Goal: Information Seeking & Learning: Learn about a topic

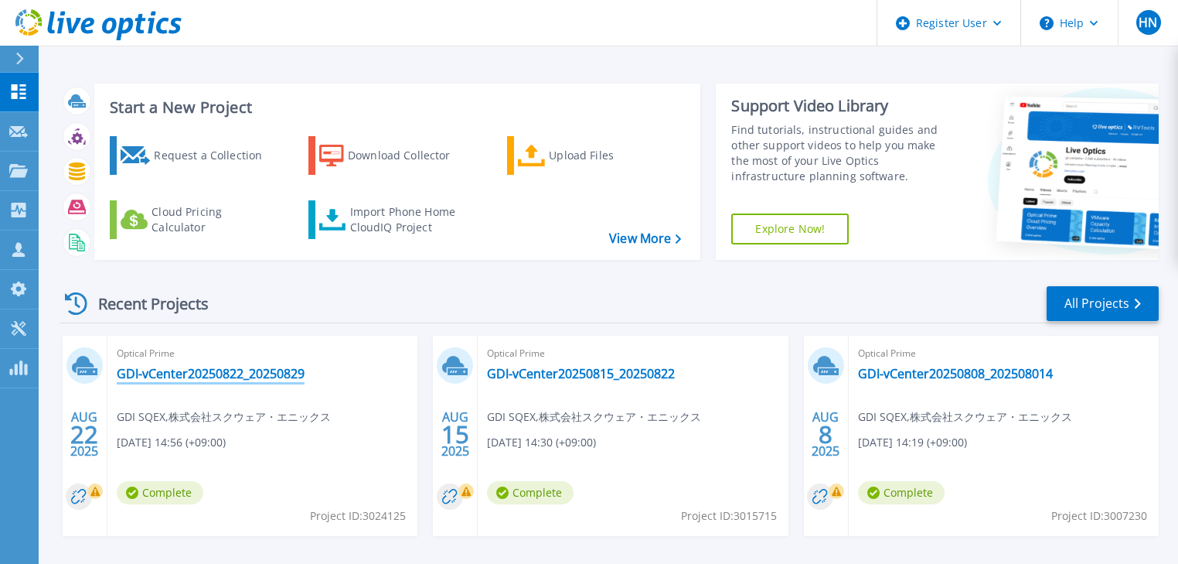
click at [201, 379] on link "GDI-vCenter20250822_20250829" at bounding box center [211, 373] width 188 height 15
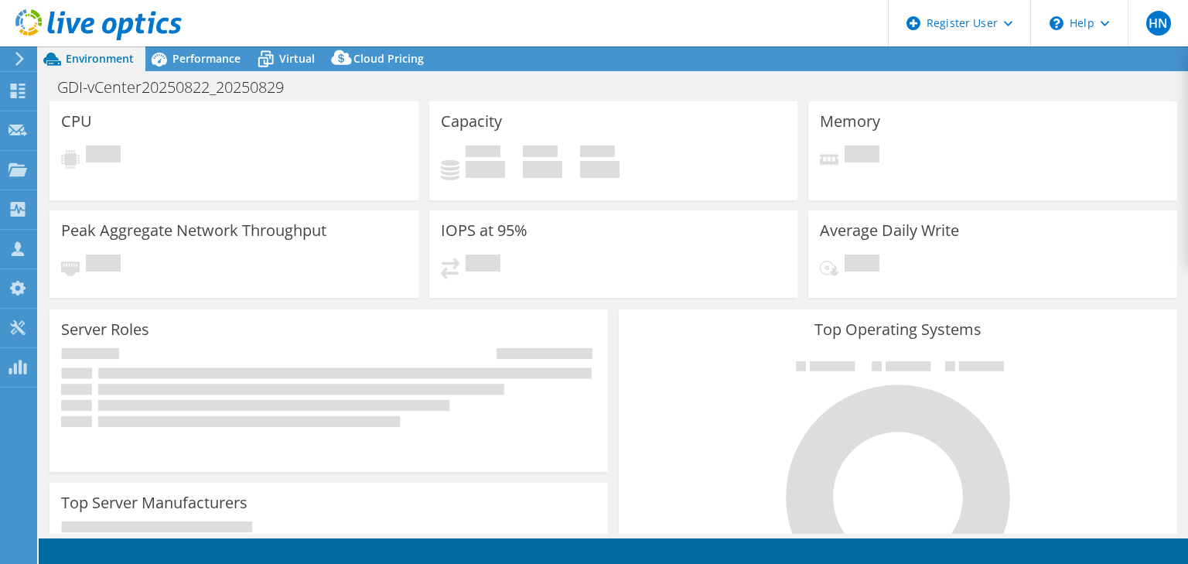
select select "[GEOGRAPHIC_DATA]"
select select "JPY"
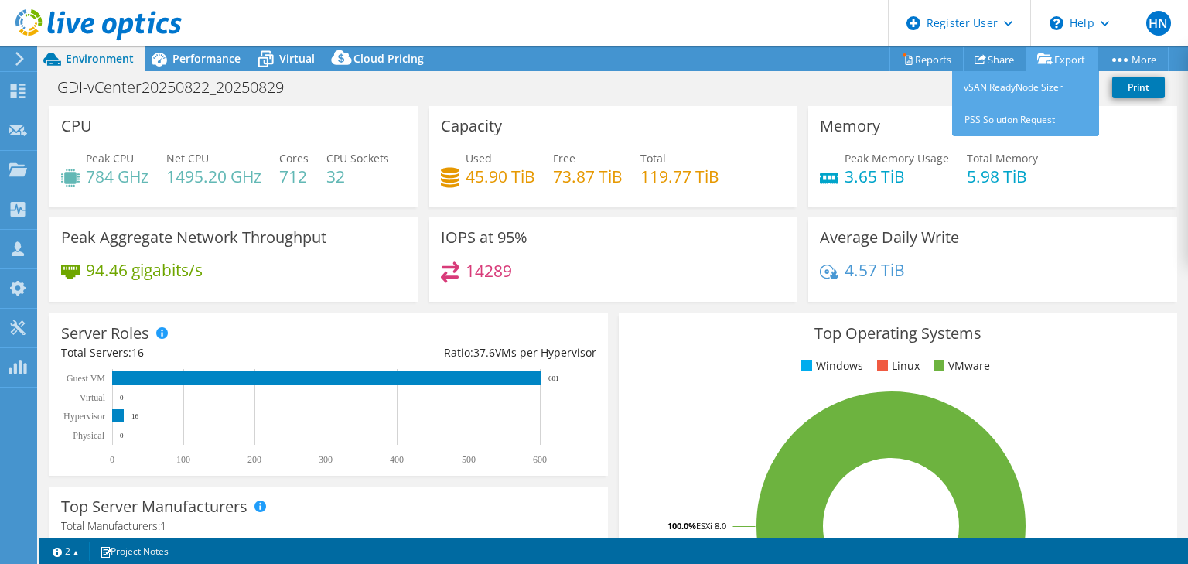
click at [1064, 62] on link "Export" at bounding box center [1061, 59] width 72 height 24
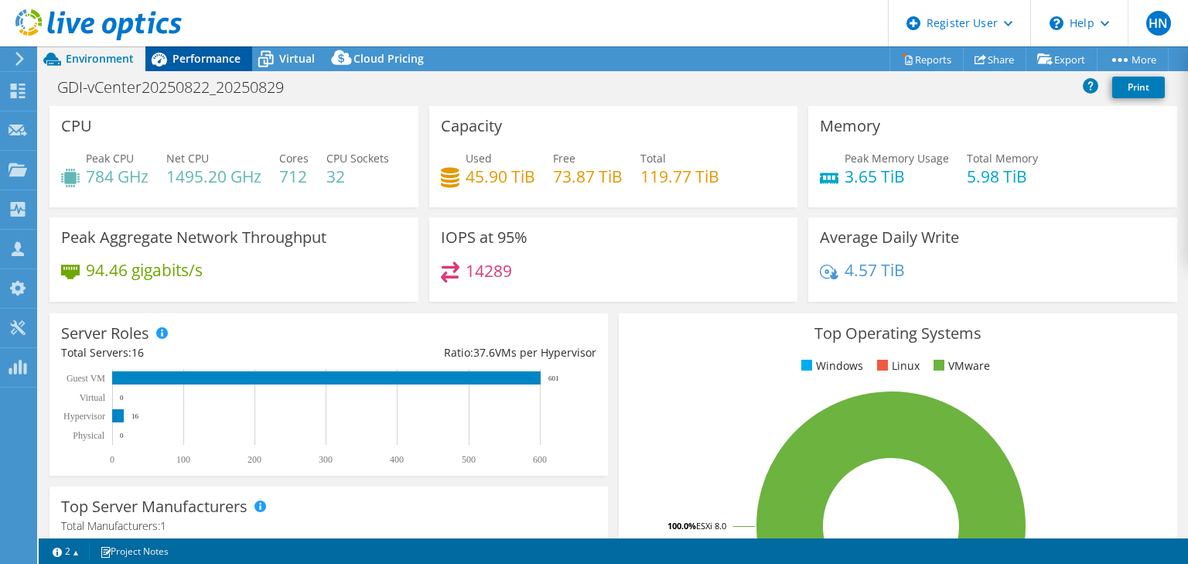
click at [183, 62] on span "Performance" at bounding box center [206, 58] width 68 height 15
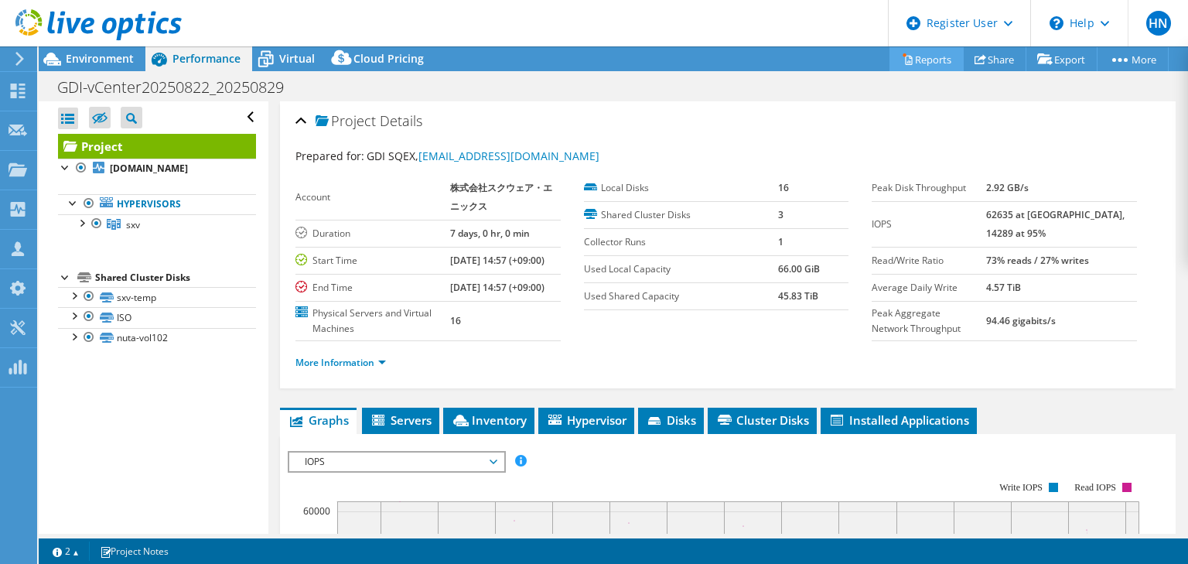
click at [913, 63] on link "Reports" at bounding box center [926, 59] width 74 height 24
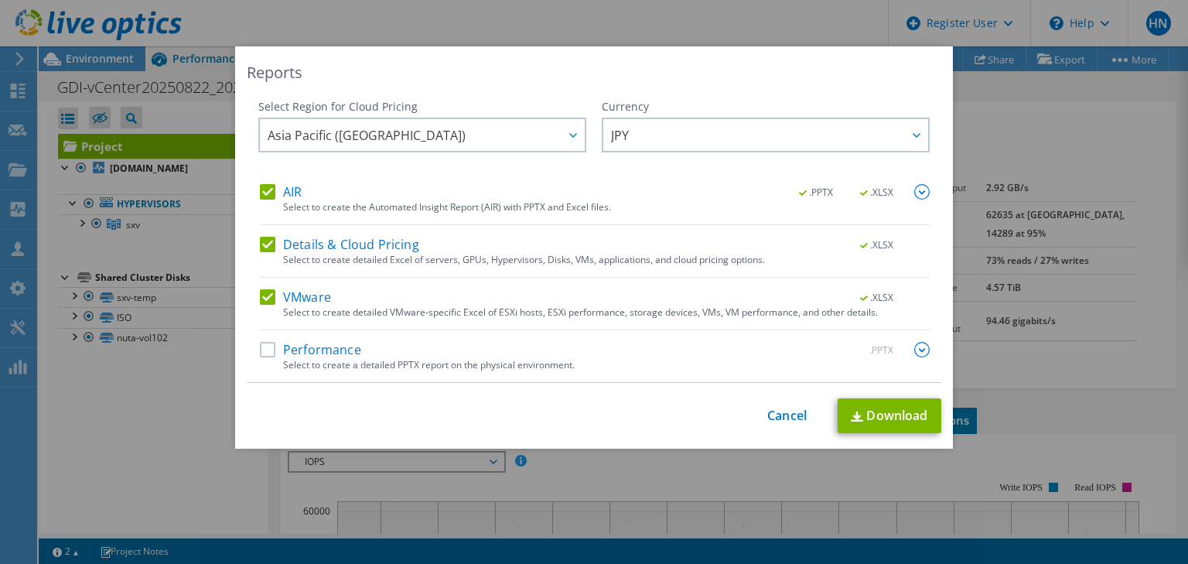
click at [796, 394] on div "Reports Select Region for Cloud Pricing Asia Pacific ([GEOGRAPHIC_DATA]) [GEOGR…" at bounding box center [594, 247] width 718 height 402
click at [785, 420] on link "Cancel" at bounding box center [786, 415] width 39 height 15
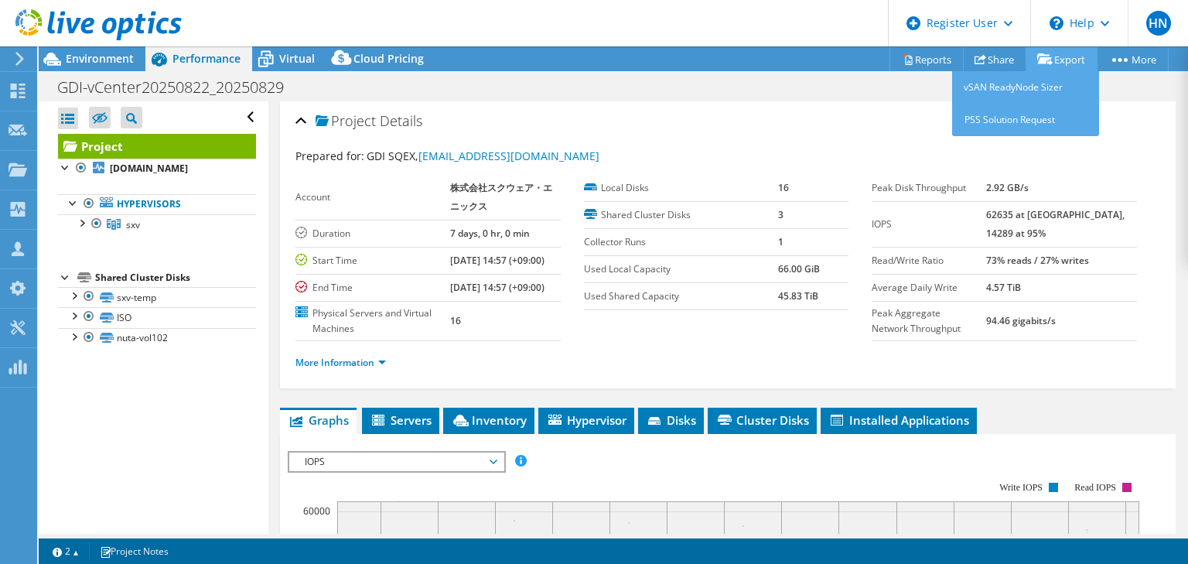
click at [1046, 56] on icon at bounding box center [1044, 59] width 15 height 12
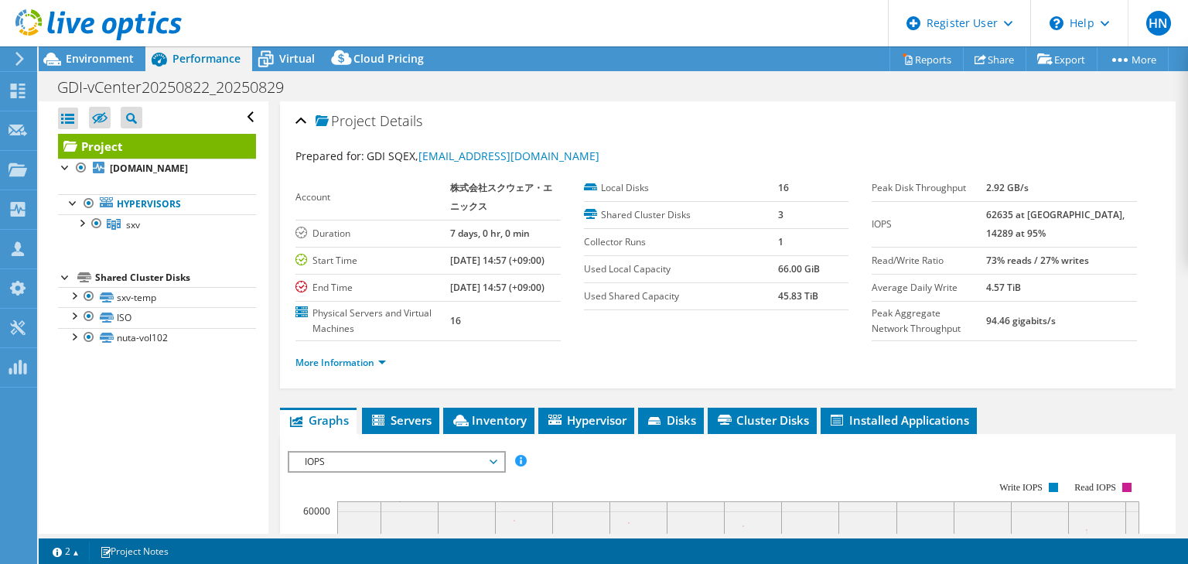
click at [803, 120] on div "Project Details" at bounding box center [727, 121] width 864 height 33
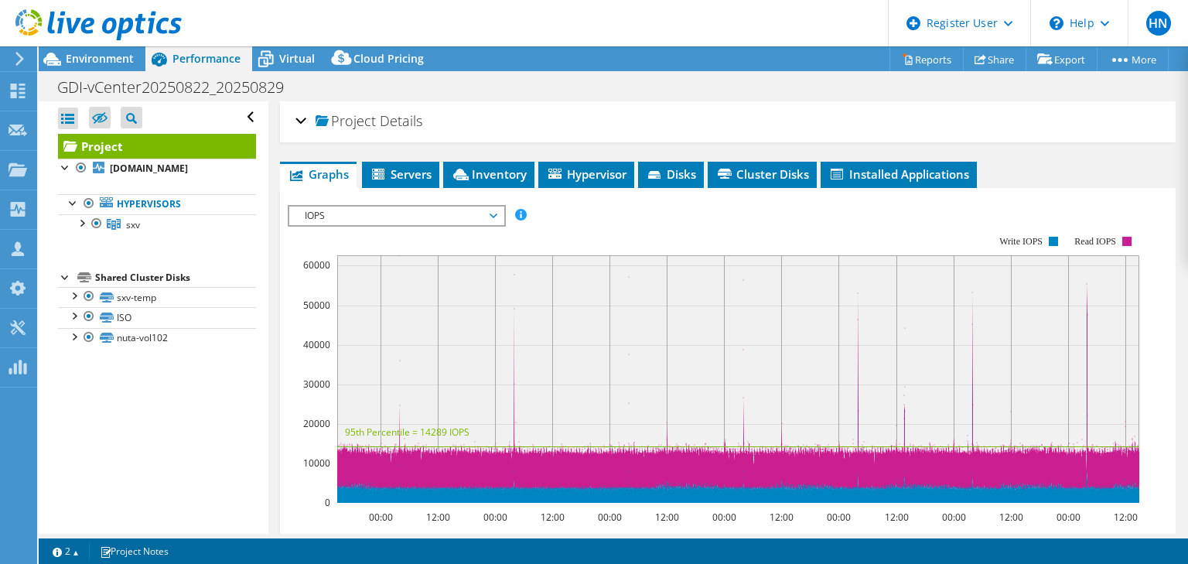
click at [671, 113] on div "Project Details" at bounding box center [727, 121] width 864 height 33
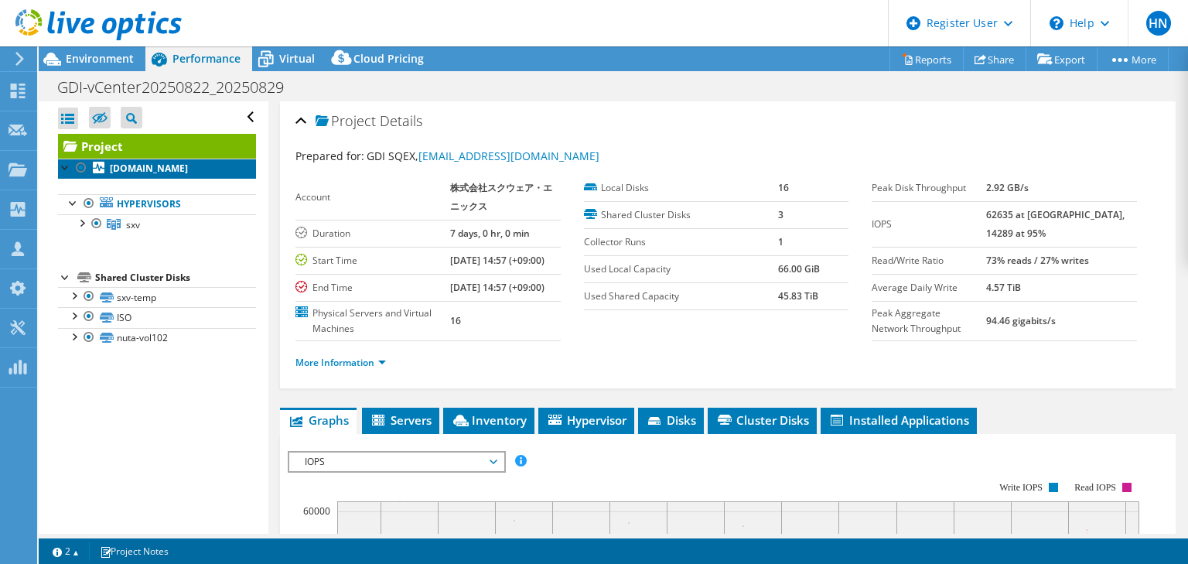
click at [128, 175] on b "[DOMAIN_NAME]" at bounding box center [149, 168] width 78 height 13
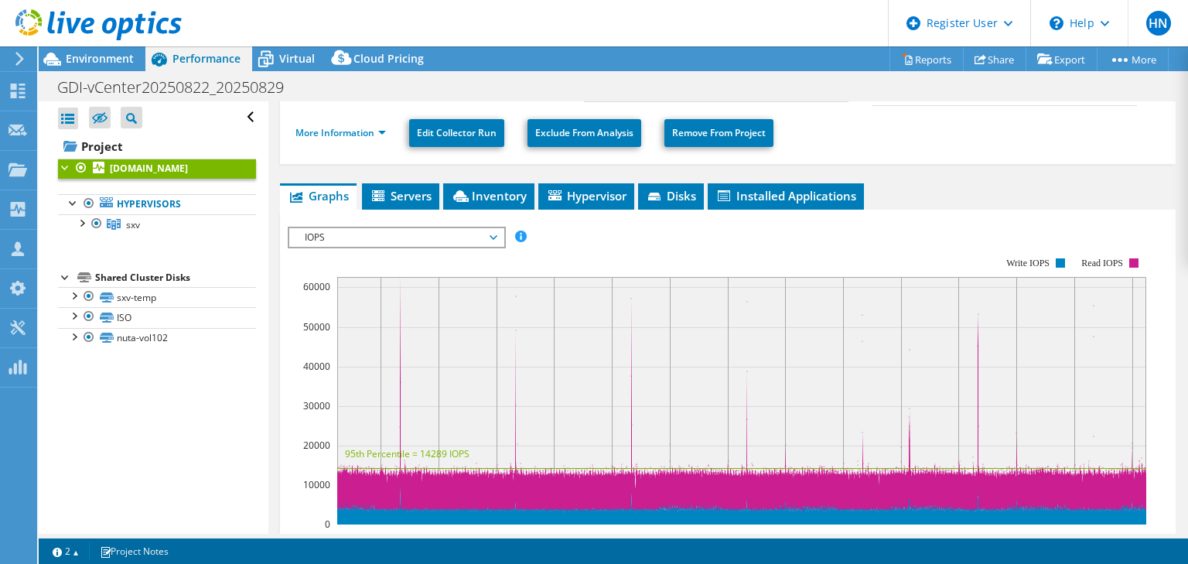
scroll to position [371, 0]
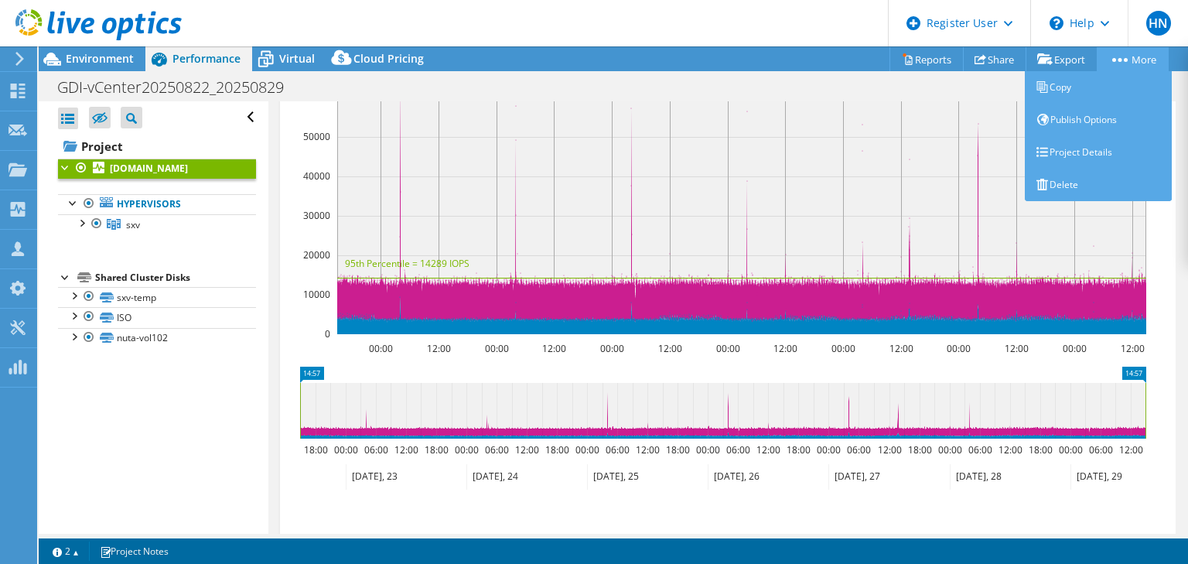
click at [1141, 56] on link "More" at bounding box center [1132, 59] width 72 height 24
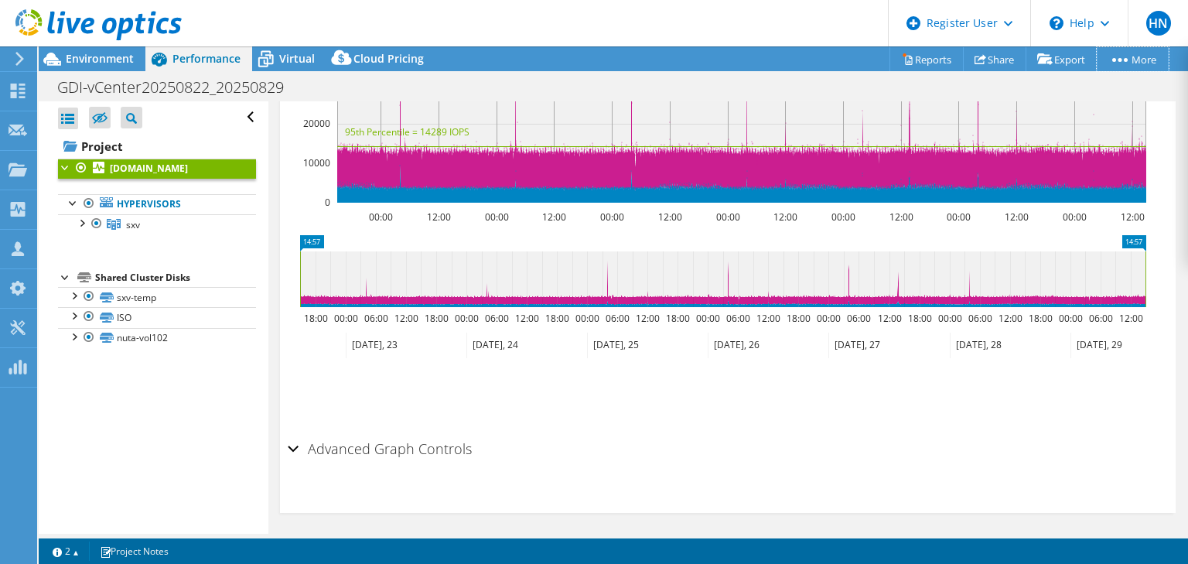
scroll to position [505, 0]
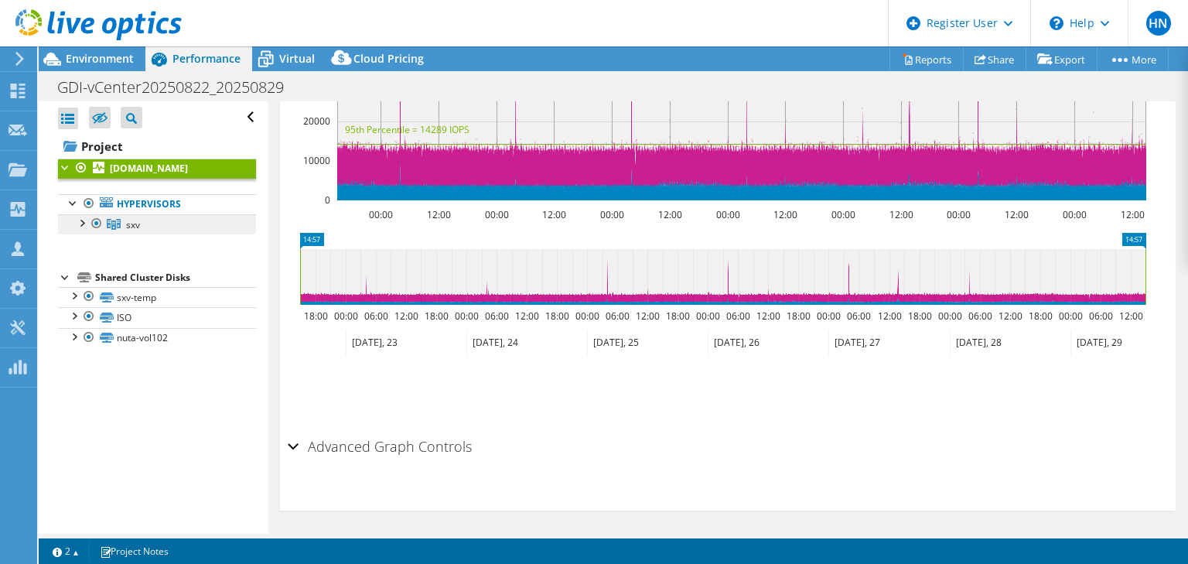
click at [135, 231] on span "sxv" at bounding box center [133, 224] width 14 height 13
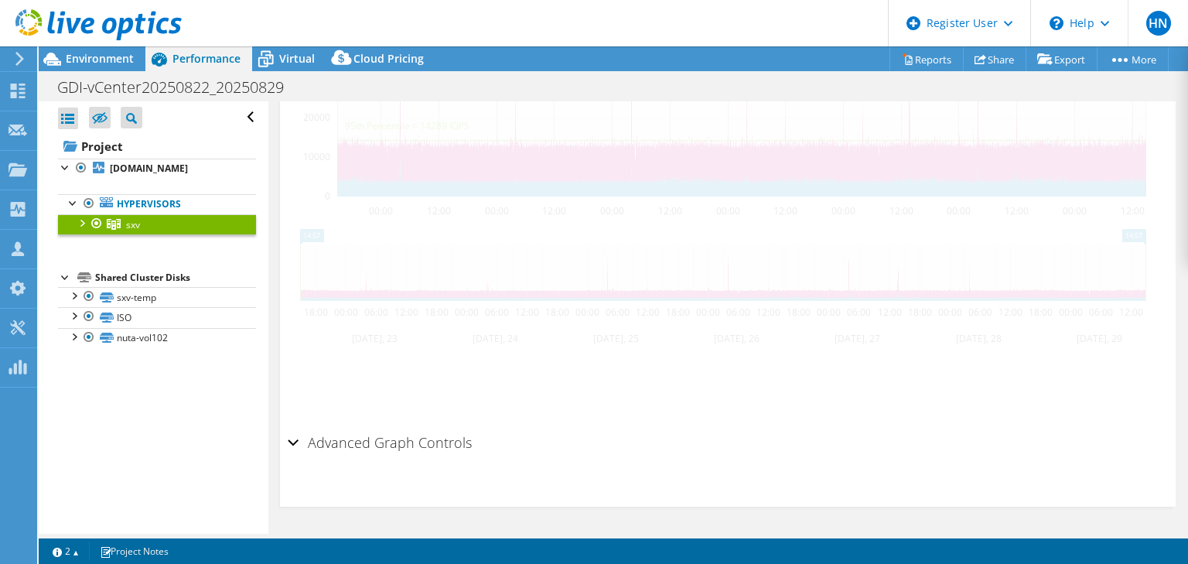
scroll to position [467, 0]
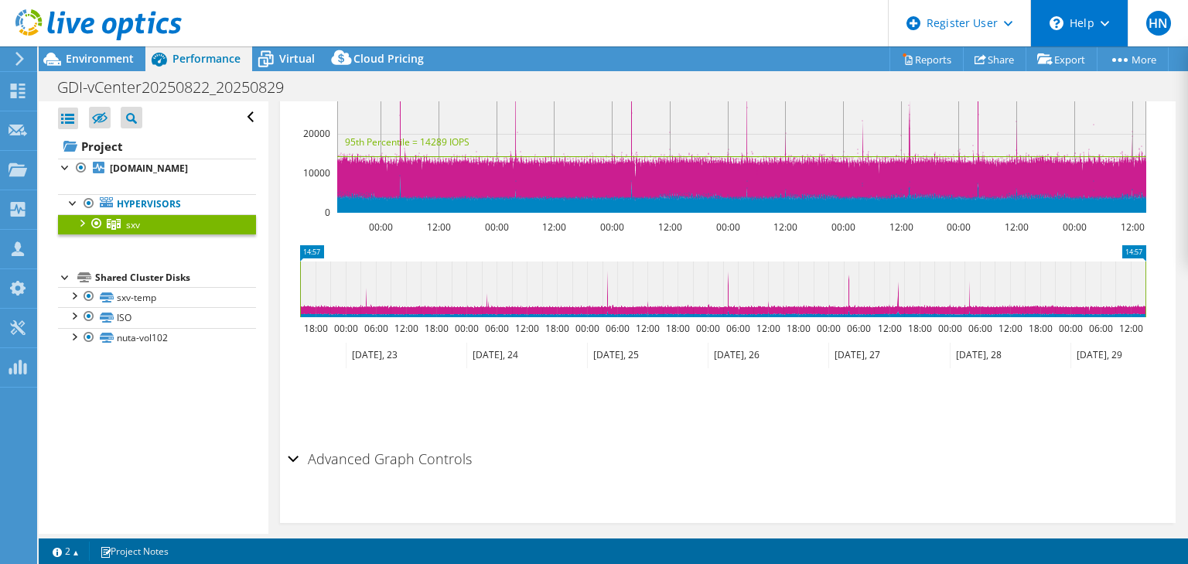
click at [1102, 23] on use at bounding box center [1104, 23] width 9 height 5
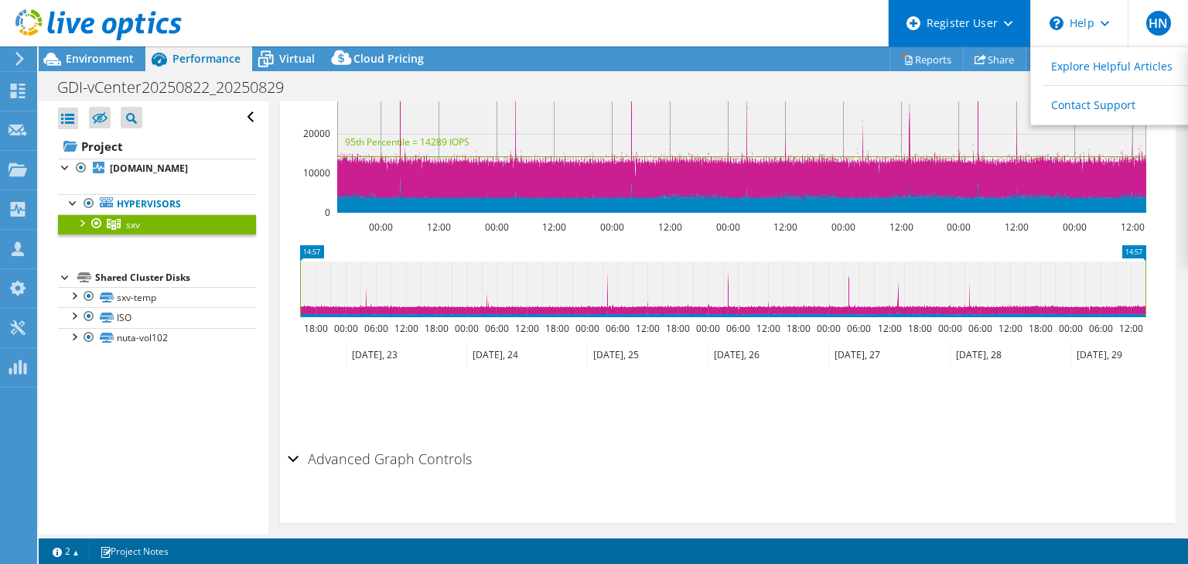
click at [1020, 19] on div "Register User" at bounding box center [959, 23] width 142 height 46
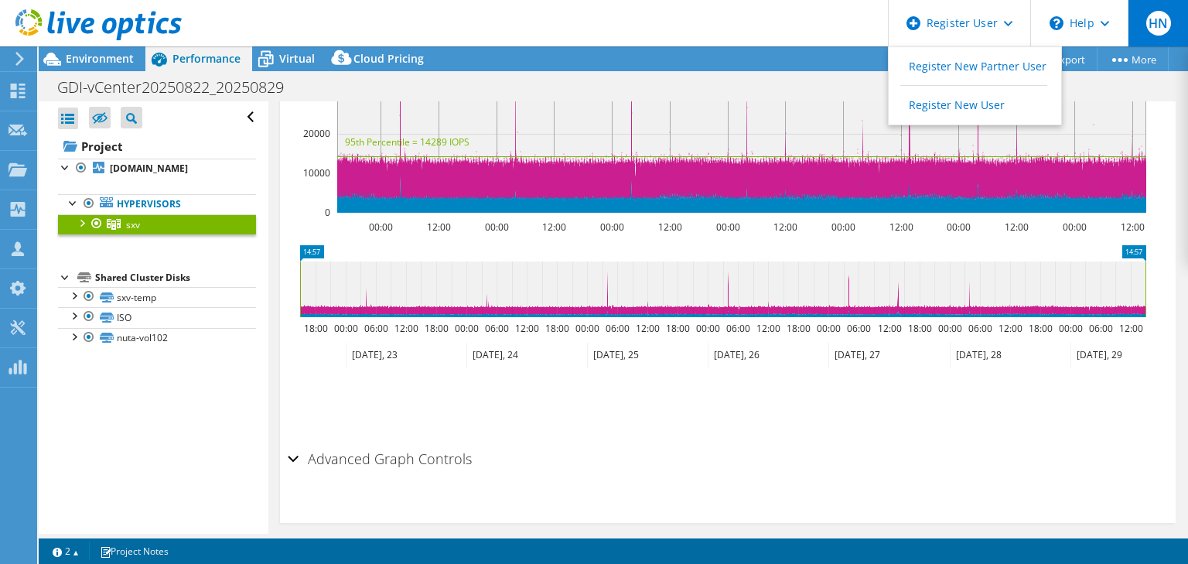
click at [1149, 32] on span "HN" at bounding box center [1158, 23] width 25 height 25
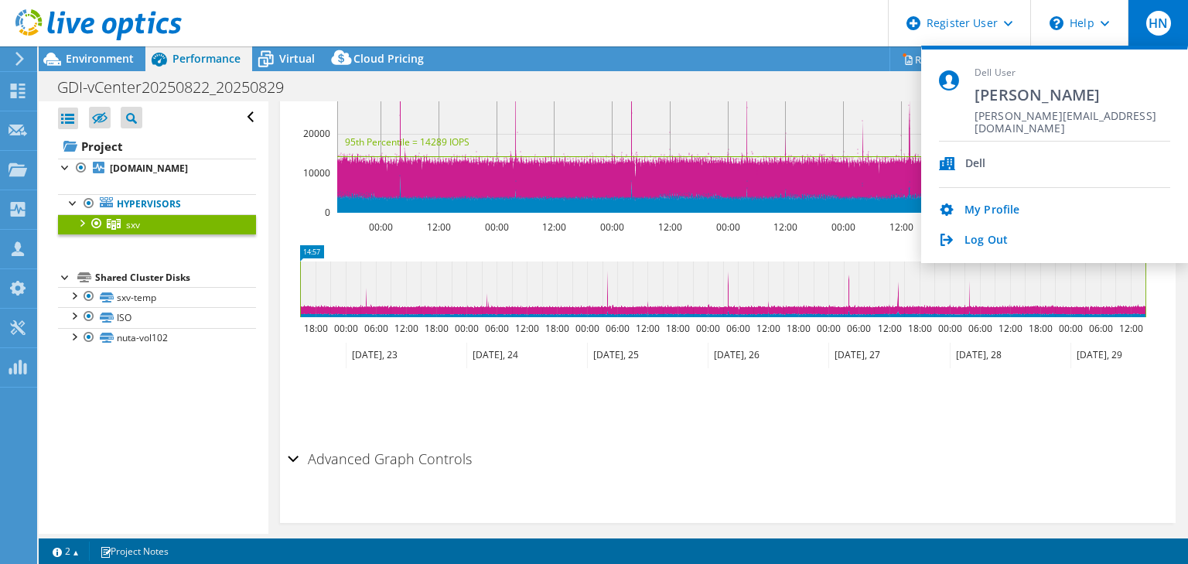
click at [1102, 343] on icon at bounding box center [1101, 356] width 63 height 26
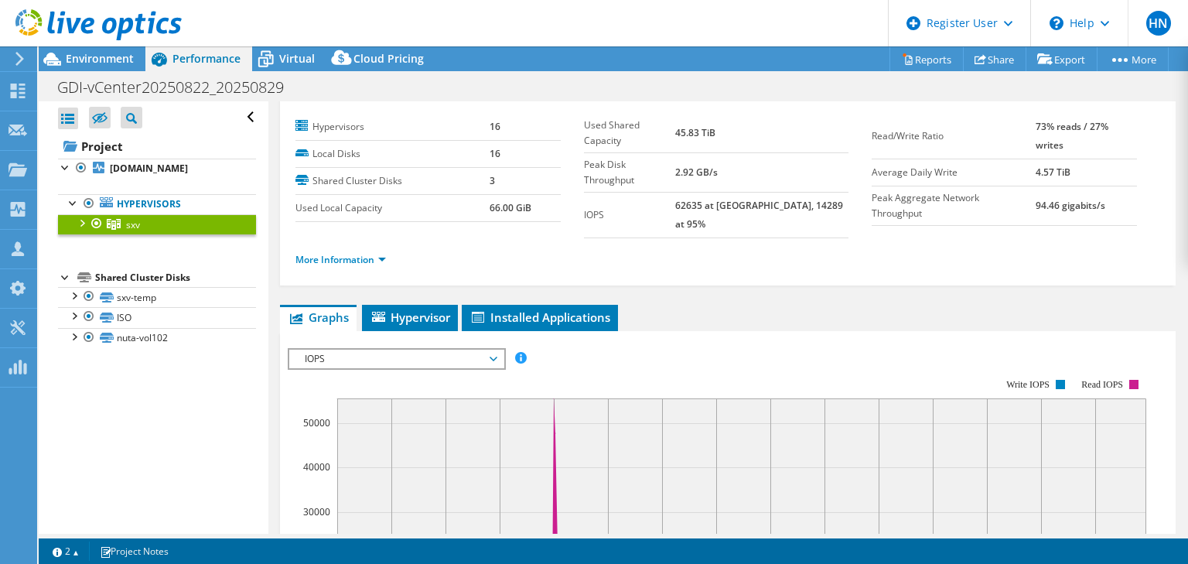
scroll to position [0, 0]
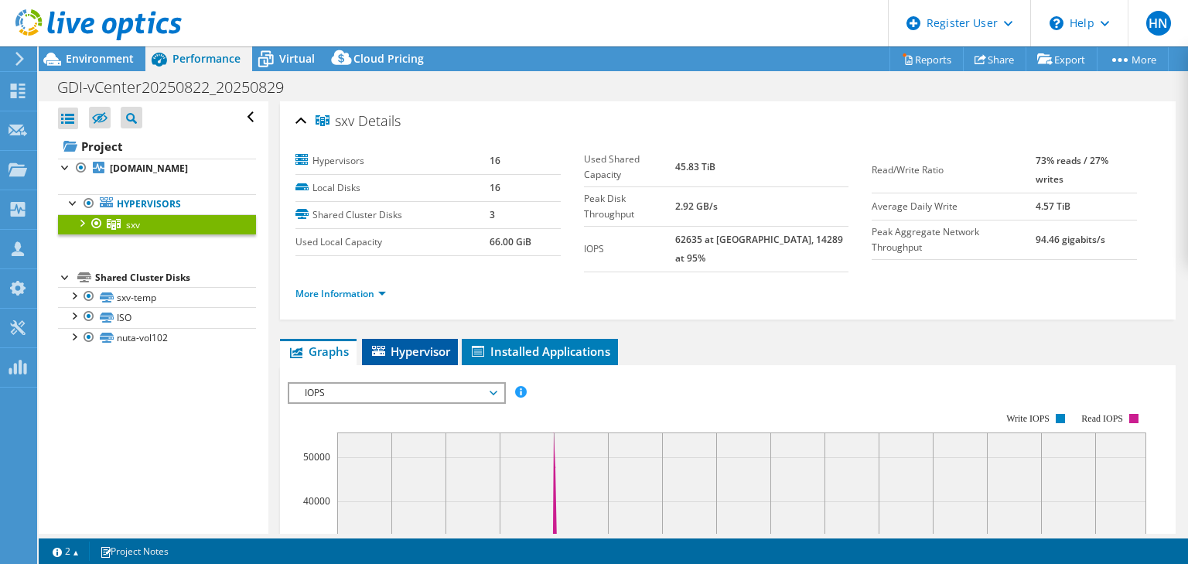
click at [384, 346] on icon at bounding box center [378, 351] width 13 height 10
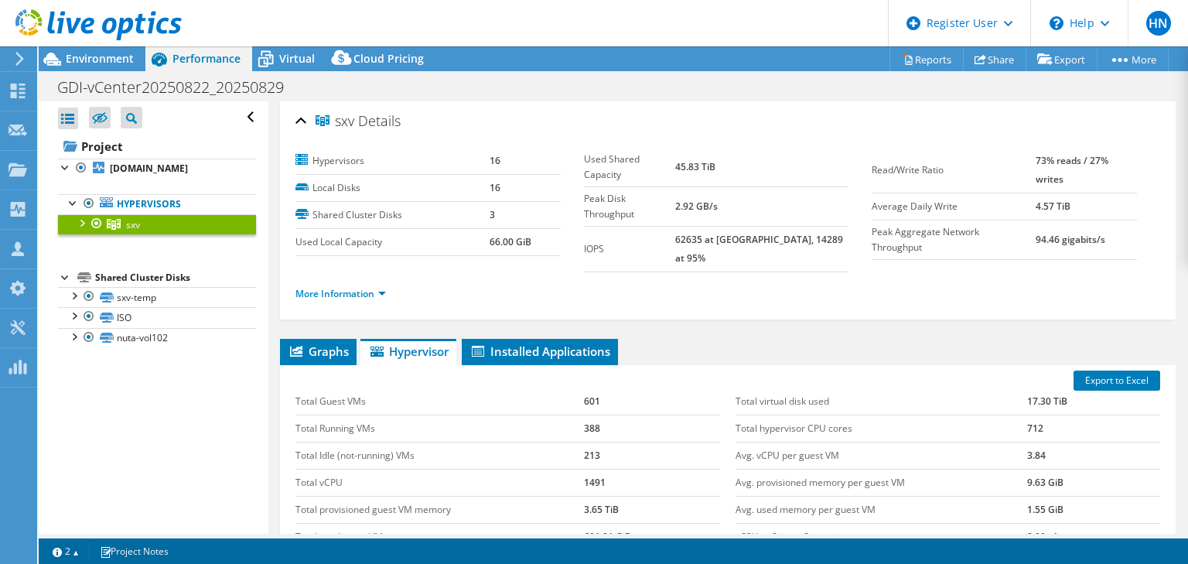
scroll to position [204, 0]
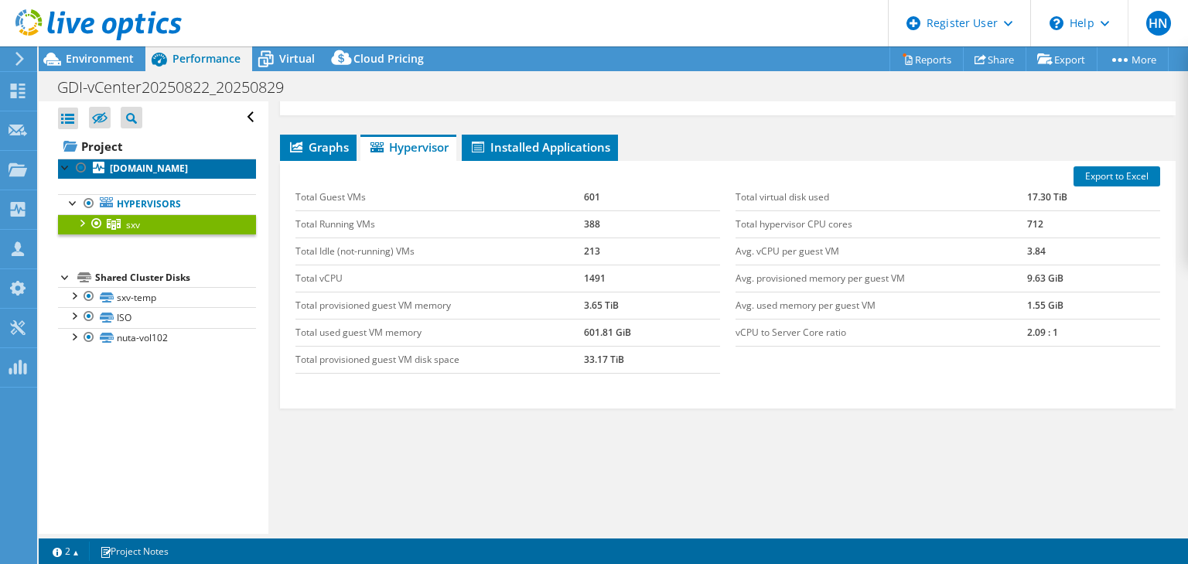
click at [113, 172] on b "[DOMAIN_NAME]" at bounding box center [149, 168] width 78 height 13
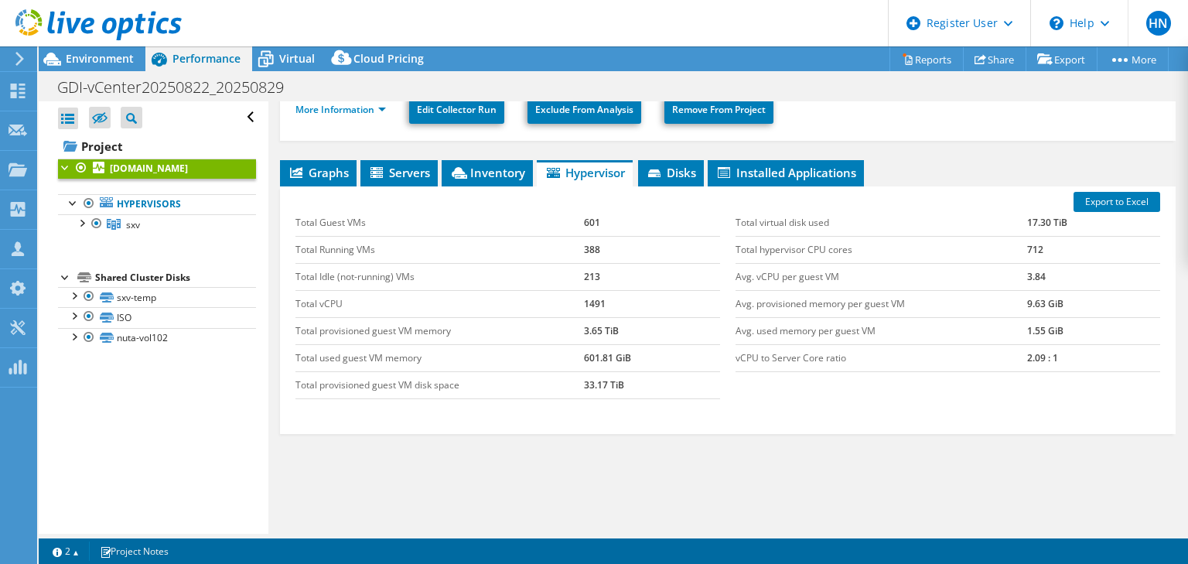
scroll to position [242, 0]
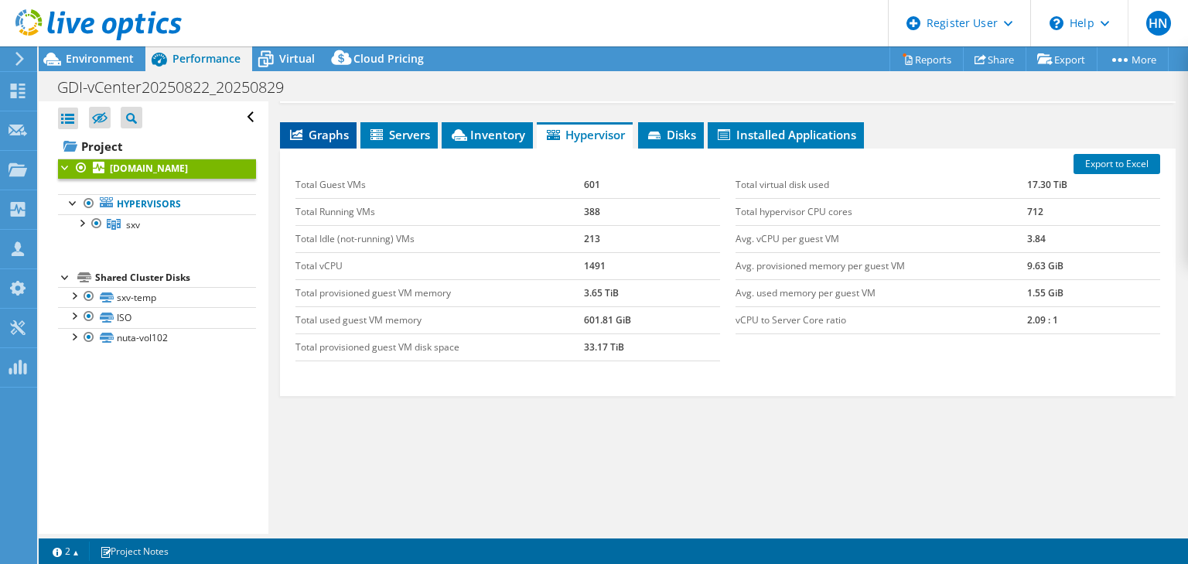
click at [331, 127] on span "Graphs" at bounding box center [318, 134] width 61 height 15
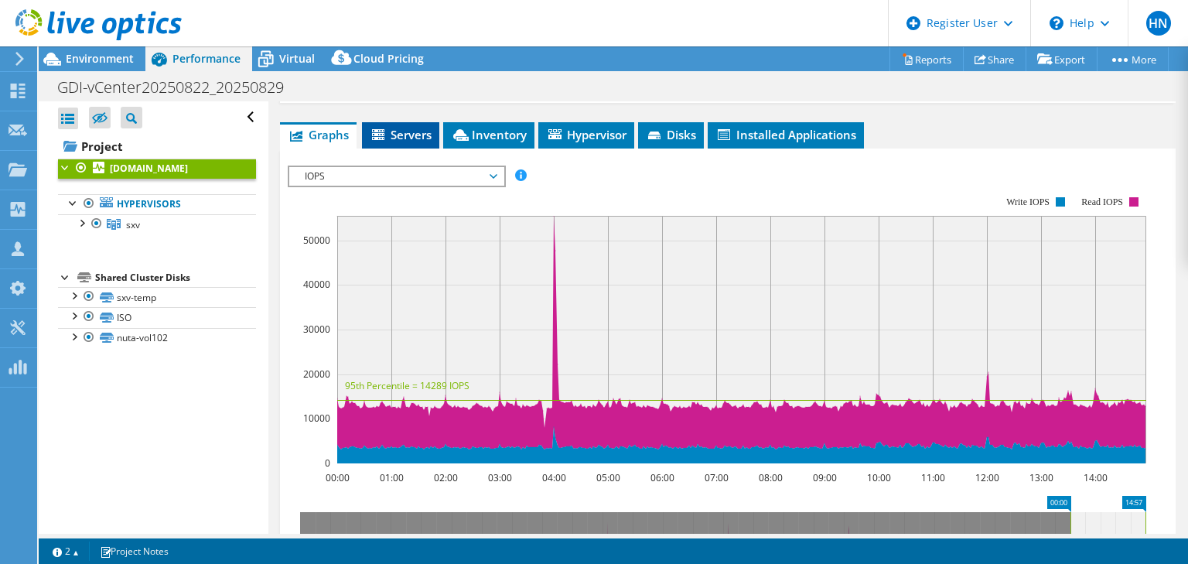
click at [401, 127] on span "Servers" at bounding box center [401, 134] width 62 height 15
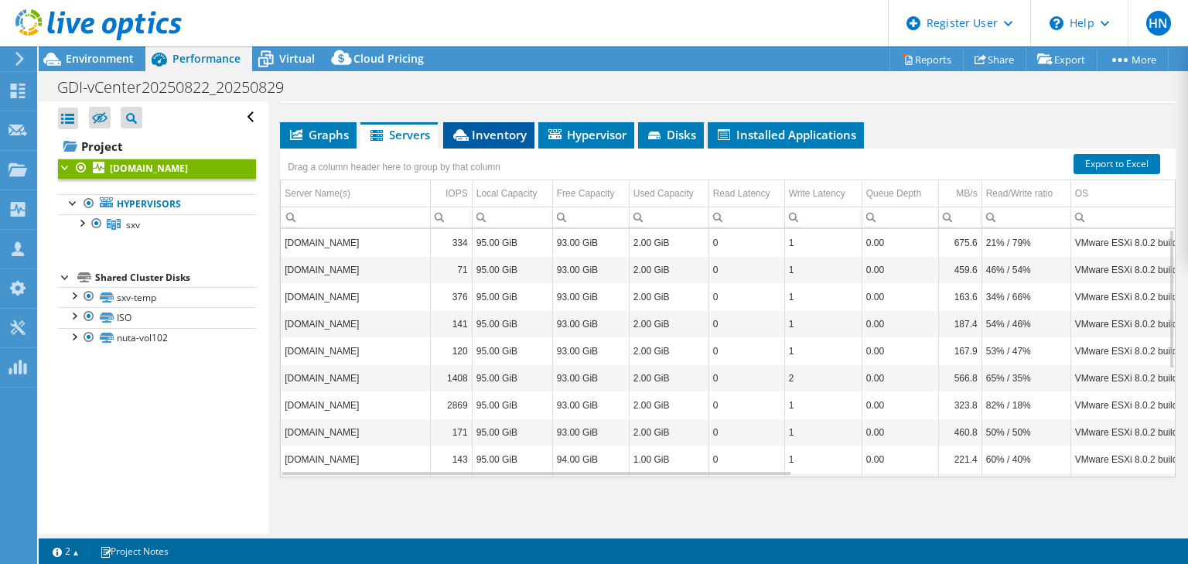
click at [503, 127] on span "Inventory" at bounding box center [489, 134] width 76 height 15
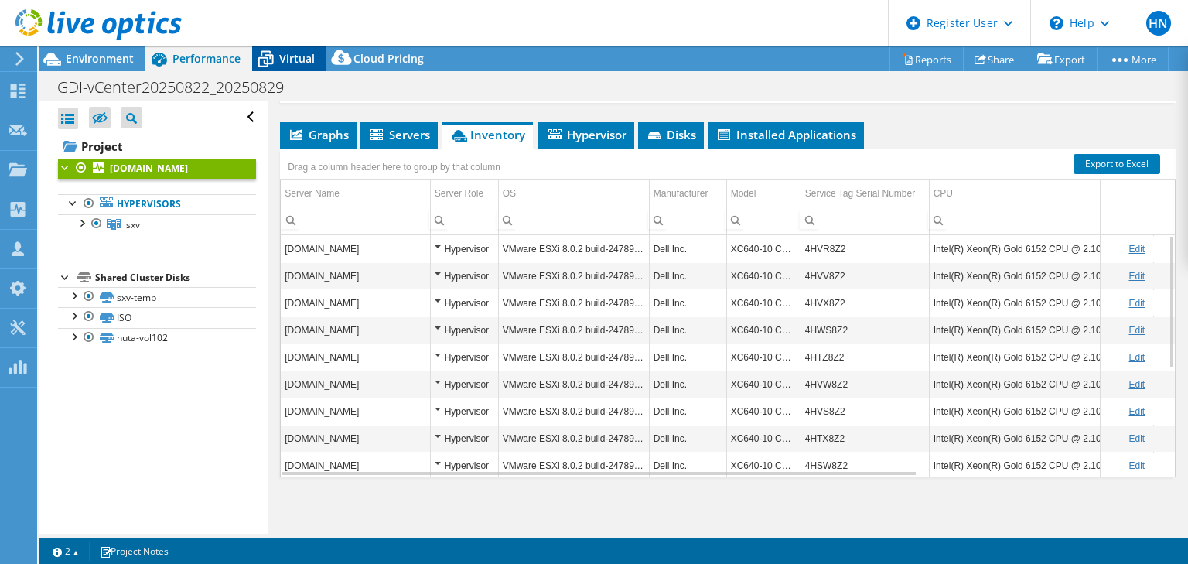
click at [290, 51] on span "Virtual" at bounding box center [297, 58] width 36 height 15
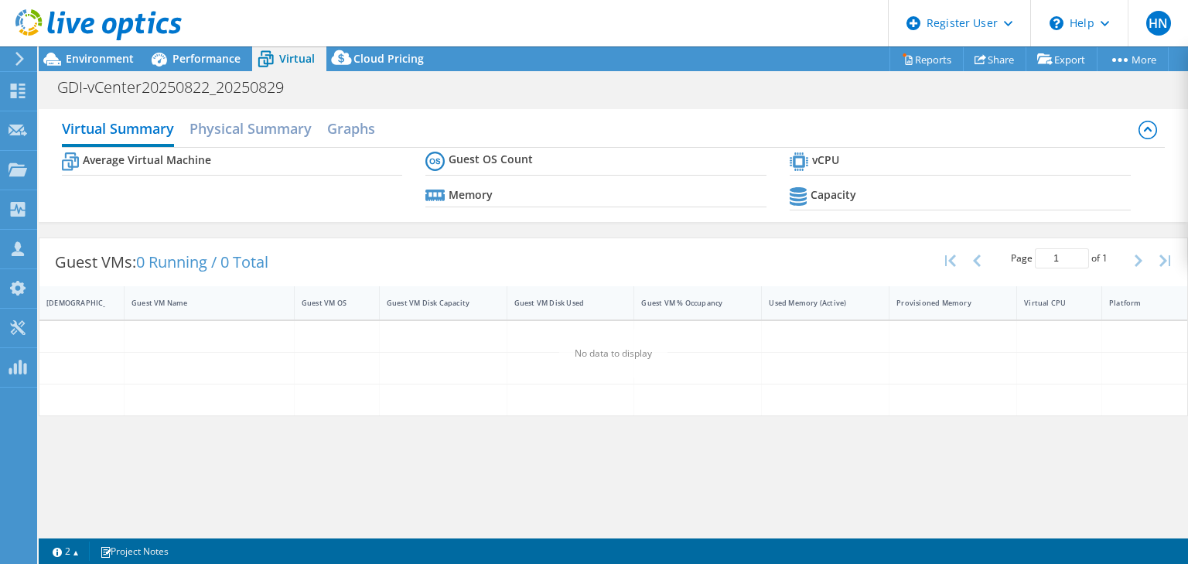
click at [541, 73] on div "GDI-vCenter20250822_20250829 Print" at bounding box center [613, 87] width 1149 height 29
